Goal: Task Accomplishment & Management: Use online tool/utility

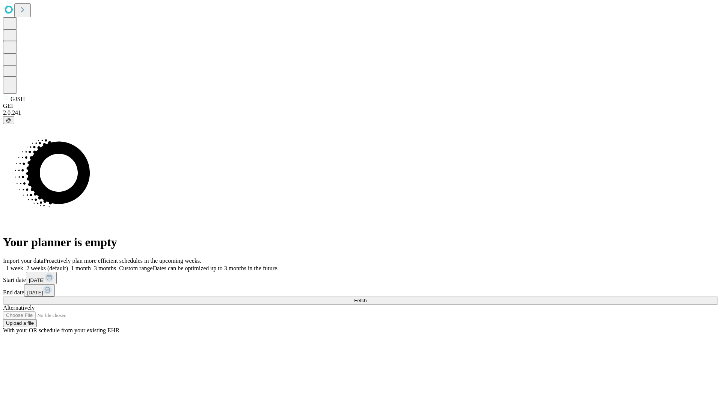
click at [367, 298] on span "Fetch" at bounding box center [360, 301] width 12 height 6
